Goal: Information Seeking & Learning: Learn about a topic

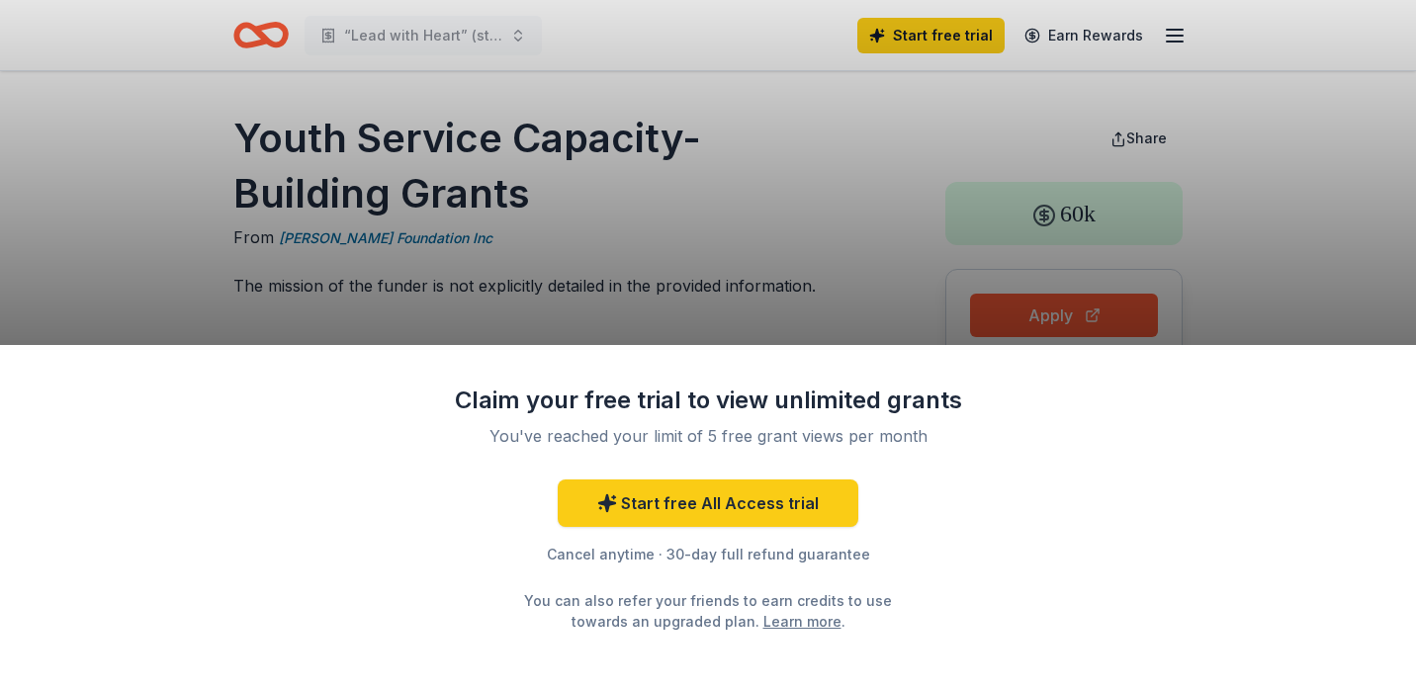
scroll to position [232, 0]
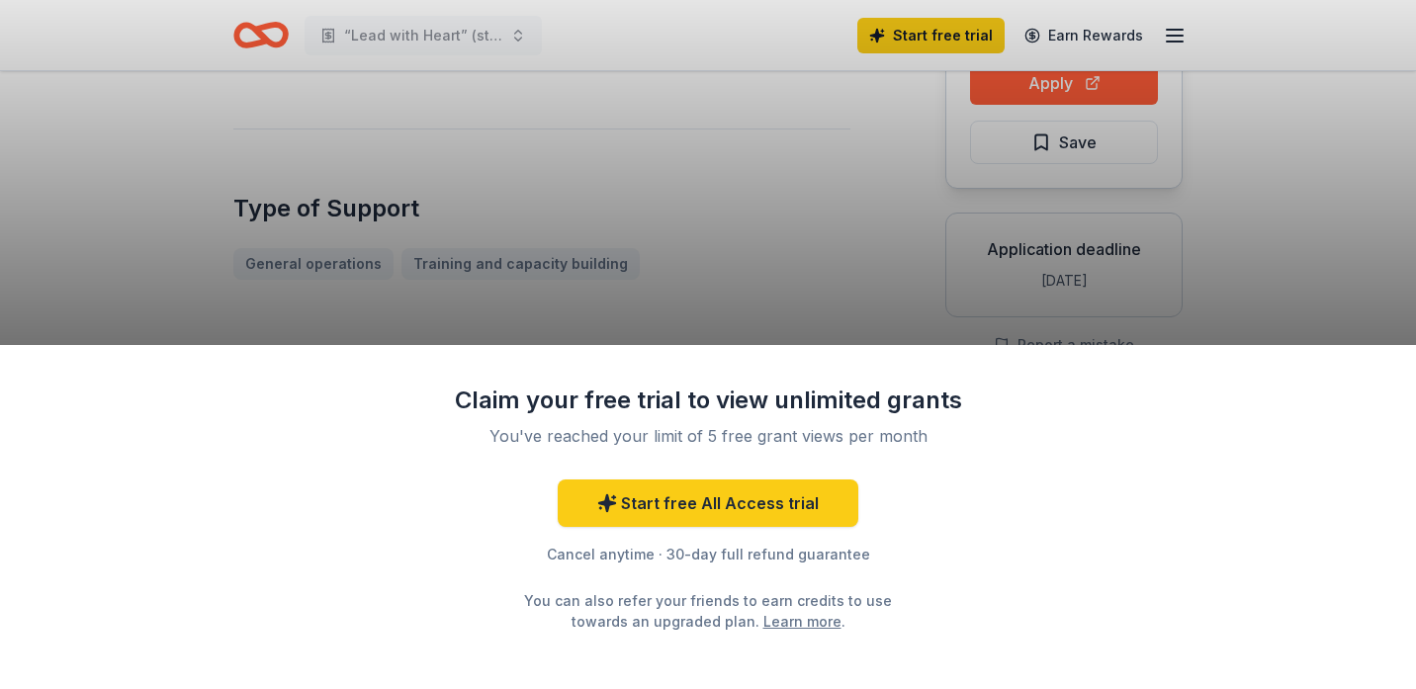
click at [810, 198] on div "Claim your free trial to view unlimited grants You've reached your limit of 5 f…" at bounding box center [708, 344] width 1416 height 689
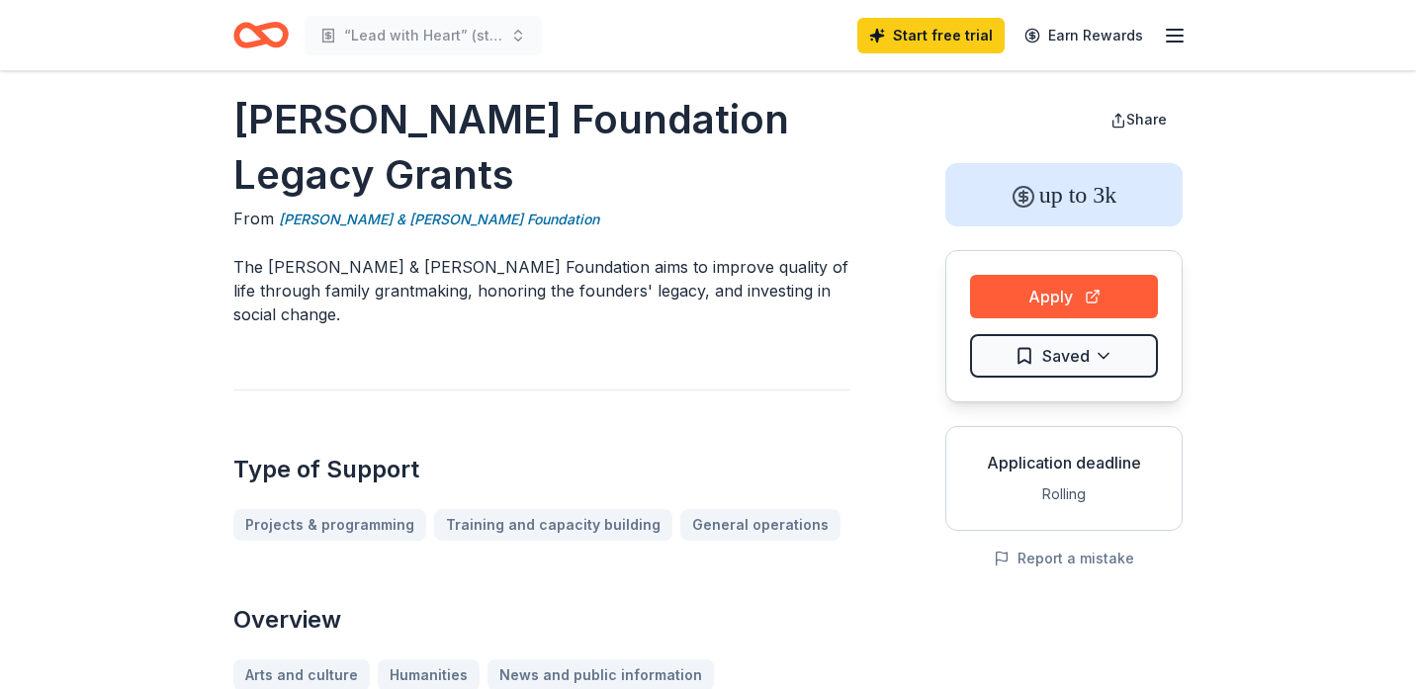
scroll to position [25, 0]
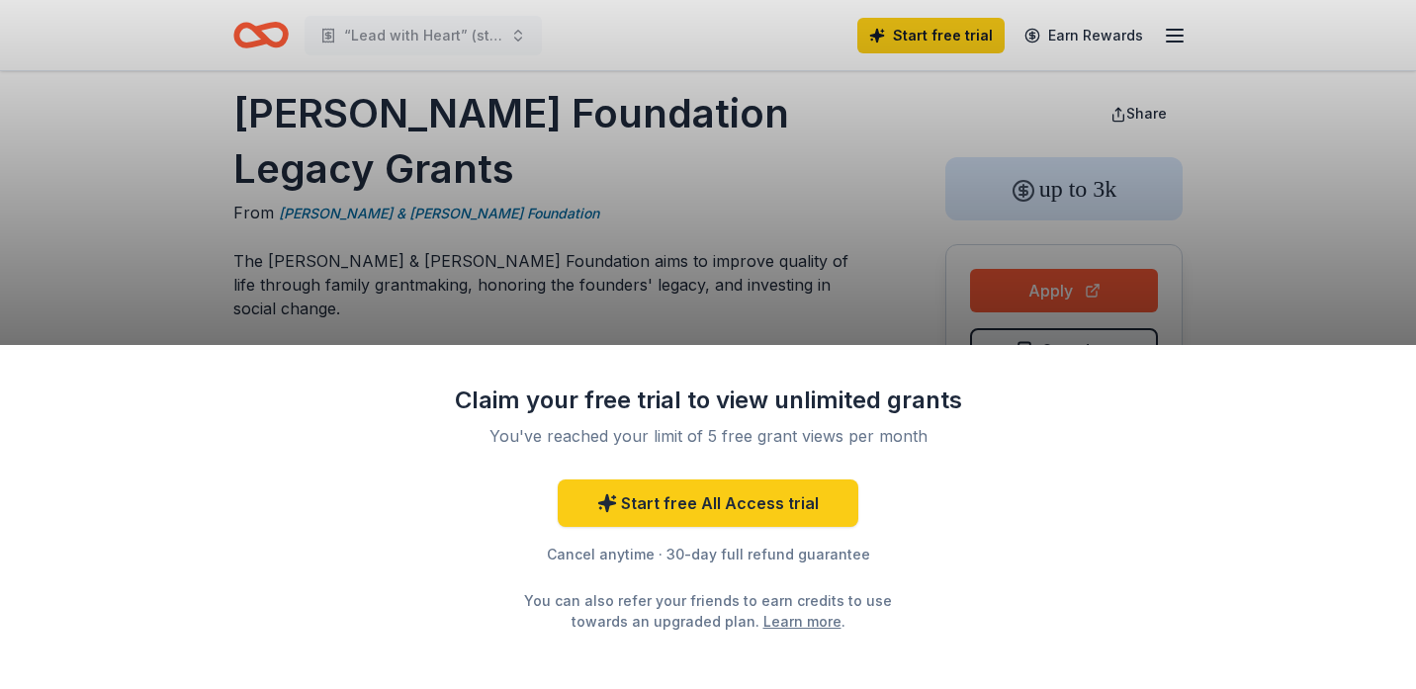
click at [424, 15] on div "Claim your free trial to view unlimited grants You've reached your limit of 5 f…" at bounding box center [708, 344] width 1416 height 689
click at [434, 33] on div "Claim your free trial to view unlimited grants You've reached your limit of 5 f…" at bounding box center [708, 344] width 1416 height 689
